Goal: Navigation & Orientation: Find specific page/section

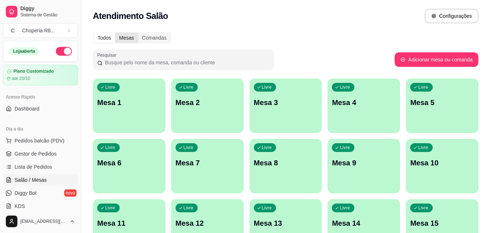
click at [130, 34] on div "Mesas" at bounding box center [126, 38] width 23 height 10
click at [115, 33] on input "Mesas" at bounding box center [115, 33] width 0 height 0
click at [156, 41] on div "Comandas" at bounding box center [154, 38] width 33 height 10
click at [138, 33] on input "Comandas" at bounding box center [138, 33] width 0 height 0
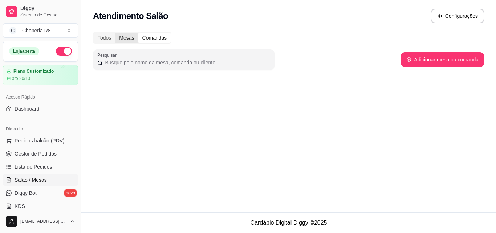
click at [121, 37] on div "Mesas" at bounding box center [126, 38] width 23 height 10
click at [115, 33] on input "Mesas" at bounding box center [115, 33] width 0 height 0
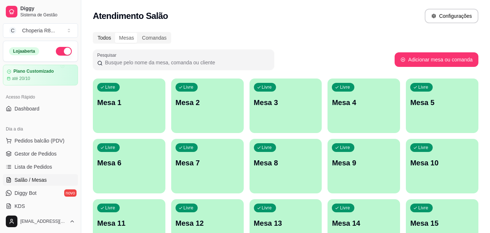
click at [114, 35] on div "Todos" at bounding box center [104, 38] width 21 height 10
click at [94, 33] on input "Todos" at bounding box center [94, 33] width 0 height 0
click at [168, 37] on div "Comandas" at bounding box center [154, 38] width 33 height 10
click at [138, 33] on input "Comandas" at bounding box center [138, 33] width 0 height 0
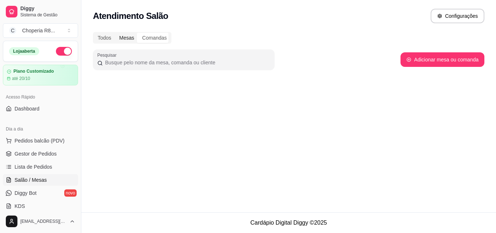
click at [131, 33] on div "Mesas" at bounding box center [126, 38] width 23 height 10
click at [115, 33] on input "Mesas" at bounding box center [115, 33] width 0 height 0
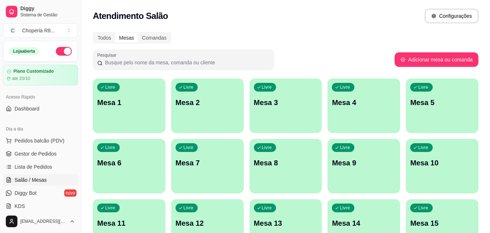
click at [117, 36] on div "Mesas" at bounding box center [126, 38] width 23 height 10
click at [115, 33] on input "Mesas" at bounding box center [115, 33] width 0 height 0
click at [110, 36] on div "Todos" at bounding box center [104, 38] width 21 height 10
click at [94, 33] on input "Todos" at bounding box center [94, 33] width 0 height 0
click at [135, 39] on div "Mesas" at bounding box center [126, 38] width 23 height 10
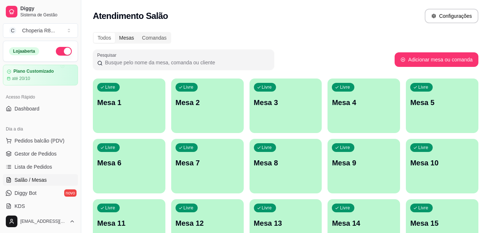
click at [115, 33] on input "Mesas" at bounding box center [115, 33] width 0 height 0
click at [152, 36] on div "Comandas" at bounding box center [154, 38] width 33 height 10
click at [138, 33] on input "Comandas" at bounding box center [138, 33] width 0 height 0
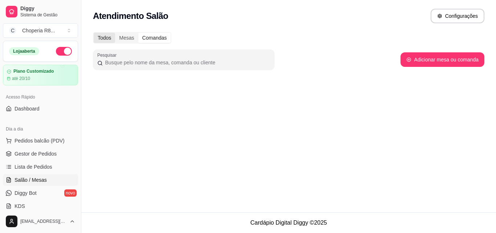
click at [113, 33] on div "Todos" at bounding box center [104, 38] width 21 height 10
click at [94, 33] on input "Todos" at bounding box center [94, 33] width 0 height 0
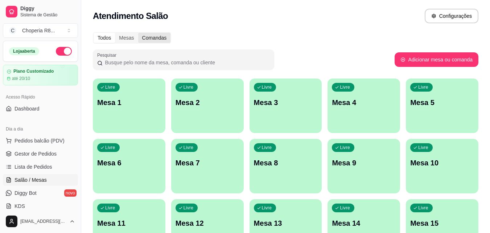
click at [138, 35] on div "Comandas" at bounding box center [154, 38] width 33 height 10
click at [138, 33] on input "Comandas" at bounding box center [138, 33] width 0 height 0
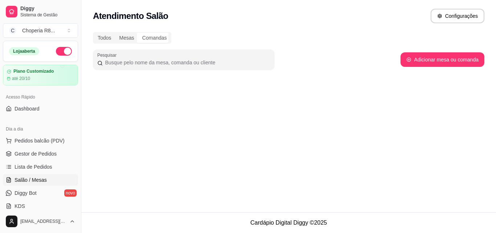
click at [169, 47] on div "Todos Mesas Comandas Pesquisar Adicionar mesa ou comanda" at bounding box center [288, 58] width 415 height 60
click at [129, 37] on div "Mesas" at bounding box center [126, 38] width 23 height 10
click at [115, 33] on input "Mesas" at bounding box center [115, 33] width 0 height 0
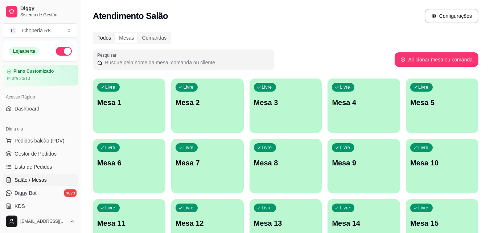
click at [111, 39] on div "Todos" at bounding box center [104, 38] width 21 height 10
click at [94, 33] on input "Todos" at bounding box center [94, 33] width 0 height 0
click at [123, 38] on div "Mesas" at bounding box center [126, 38] width 23 height 10
click at [115, 33] on input "Mesas" at bounding box center [115, 33] width 0 height 0
click at [144, 35] on div "Comandas" at bounding box center [154, 38] width 33 height 10
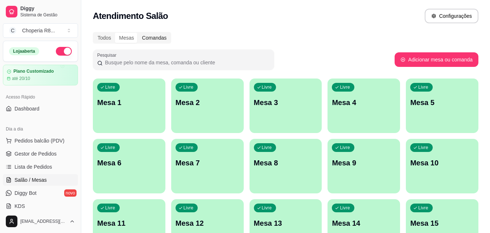
click at [138, 33] on input "Comandas" at bounding box center [138, 33] width 0 height 0
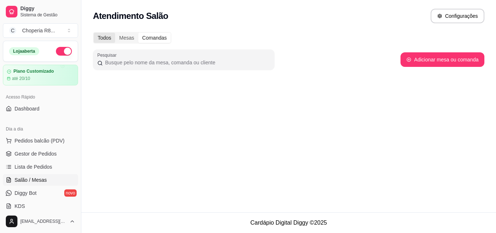
click at [105, 37] on div "Todos" at bounding box center [104, 38] width 21 height 10
click at [94, 33] on input "Todos" at bounding box center [94, 33] width 0 height 0
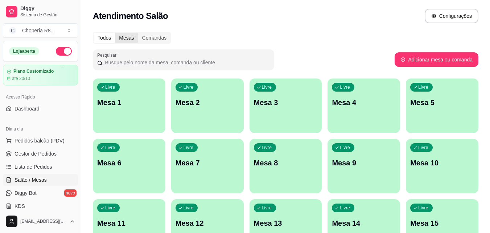
click at [134, 40] on div "Mesas" at bounding box center [126, 38] width 23 height 10
click at [115, 33] on input "Mesas" at bounding box center [115, 33] width 0 height 0
click at [149, 40] on div "Comandas" at bounding box center [154, 38] width 33 height 10
click at [138, 33] on input "Comandas" at bounding box center [138, 33] width 0 height 0
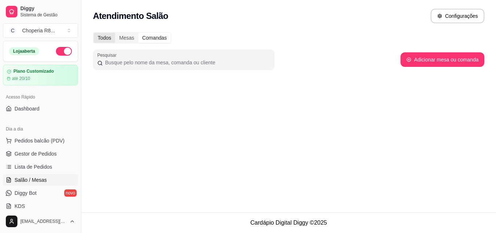
click at [103, 35] on div "Todos" at bounding box center [104, 38] width 21 height 10
click at [94, 33] on input "Todos" at bounding box center [94, 33] width 0 height 0
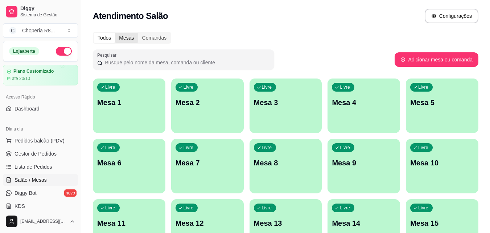
click at [127, 38] on div "Mesas" at bounding box center [126, 38] width 23 height 10
click at [115, 33] on input "Mesas" at bounding box center [115, 33] width 0 height 0
click at [156, 40] on div "Comandas" at bounding box center [154, 38] width 33 height 10
click at [138, 33] on input "Comandas" at bounding box center [138, 33] width 0 height 0
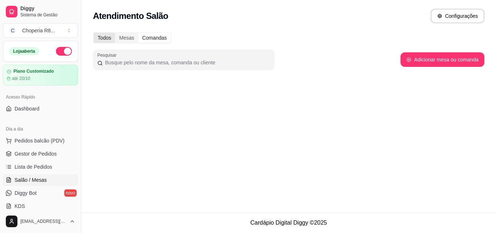
click at [101, 36] on div "Todos" at bounding box center [104, 38] width 21 height 10
click at [94, 33] on input "Todos" at bounding box center [94, 33] width 0 height 0
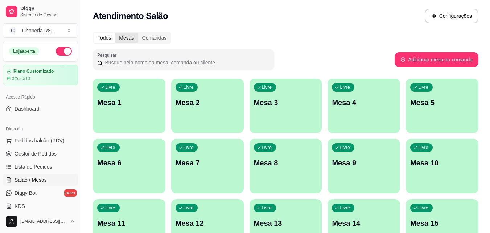
click at [131, 34] on div "Mesas" at bounding box center [126, 38] width 23 height 10
click at [115, 33] on input "Mesas" at bounding box center [115, 33] width 0 height 0
click at [153, 36] on div "Comandas" at bounding box center [154, 38] width 33 height 10
click at [138, 33] on input "Comandas" at bounding box center [138, 33] width 0 height 0
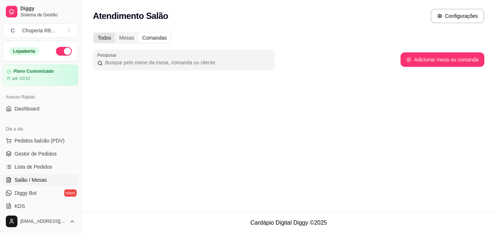
click at [102, 34] on div "Todos" at bounding box center [104, 38] width 21 height 10
click at [94, 33] on input "Todos" at bounding box center [94, 33] width 0 height 0
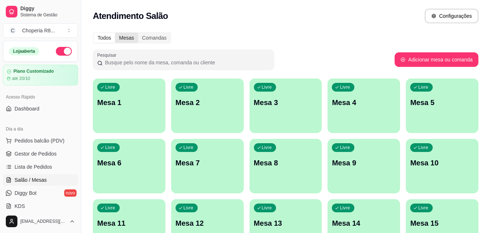
click at [132, 41] on div "Mesas" at bounding box center [126, 38] width 23 height 10
click at [115, 33] on input "Mesas" at bounding box center [115, 33] width 0 height 0
click at [149, 38] on div "Comandas" at bounding box center [154, 38] width 33 height 10
click at [138, 33] on input "Comandas" at bounding box center [138, 33] width 0 height 0
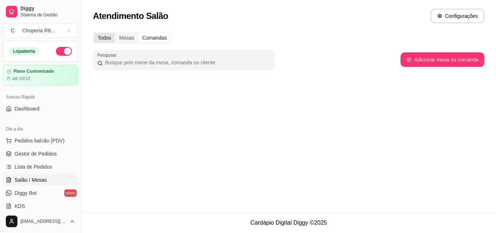
click at [114, 41] on div "Todos" at bounding box center [104, 38] width 21 height 10
click at [94, 33] on input "Todos" at bounding box center [94, 33] width 0 height 0
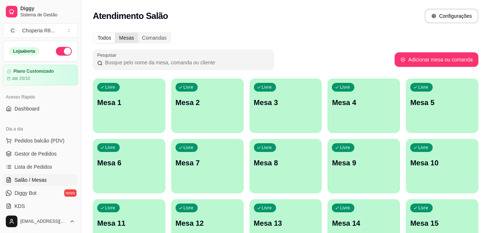
click at [130, 39] on div "Mesas" at bounding box center [126, 38] width 23 height 10
click at [115, 33] on input "Mesas" at bounding box center [115, 33] width 0 height 0
click at [150, 39] on div "Comandas" at bounding box center [154, 38] width 33 height 10
click at [138, 33] on input "Comandas" at bounding box center [138, 33] width 0 height 0
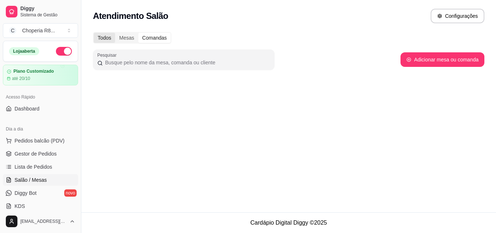
click at [107, 37] on div "Todos" at bounding box center [104, 38] width 21 height 10
click at [94, 33] on input "Todos" at bounding box center [94, 33] width 0 height 0
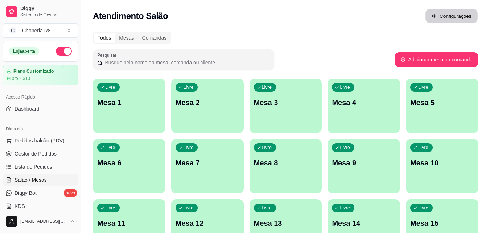
click at [476, 19] on button "Configurações" at bounding box center [452, 16] width 52 height 14
click at [147, 39] on div "Comandas" at bounding box center [154, 38] width 33 height 10
click at [138, 33] on input "Comandas" at bounding box center [138, 33] width 0 height 0
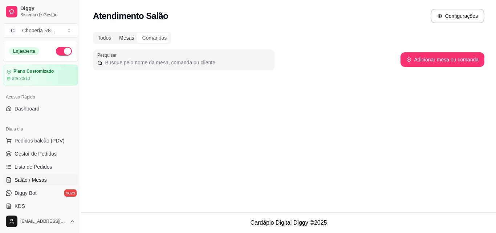
click at [130, 38] on div "Mesas" at bounding box center [126, 38] width 23 height 10
click at [115, 33] on input "Mesas" at bounding box center [115, 33] width 0 height 0
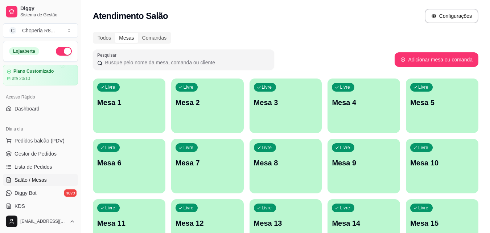
drag, startPoint x: 96, startPoint y: 33, endPoint x: 122, endPoint y: 36, distance: 26.4
click at [96, 33] on div "Todos" at bounding box center [104, 38] width 21 height 10
click at [94, 33] on input "Todos" at bounding box center [94, 33] width 0 height 0
